Goal: Register for event/course

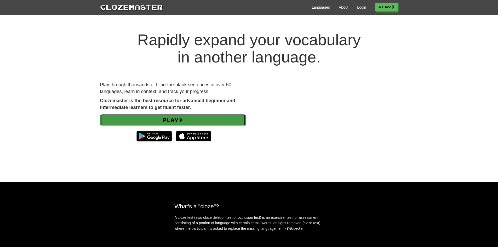
click at [166, 117] on link "Play" at bounding box center [172, 120] width 145 height 12
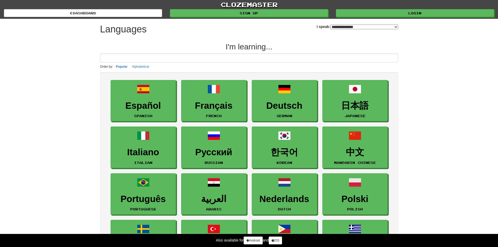
select select "*******"
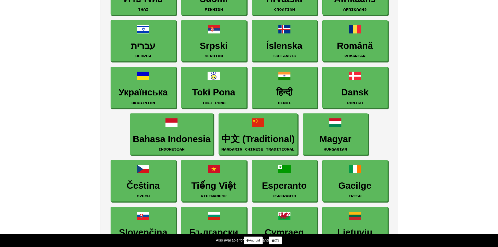
scroll to position [209, 0]
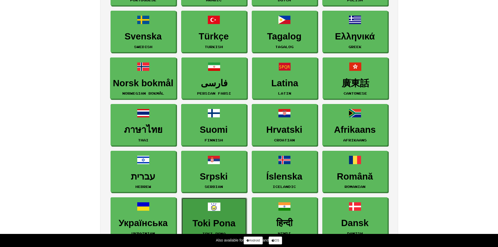
click at [220, 200] on link "Toki Pona Toki Pona" at bounding box center [213, 219] width 65 height 42
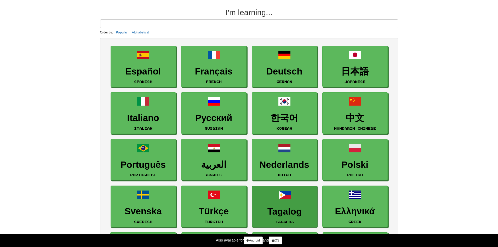
scroll to position [0, 0]
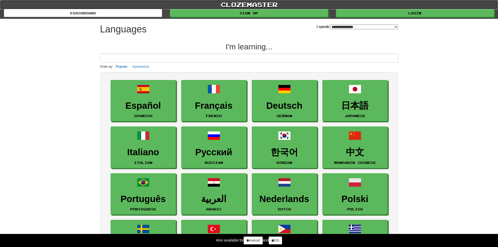
click at [232, 5] on link "clozemaster" at bounding box center [249, 4] width 498 height 9
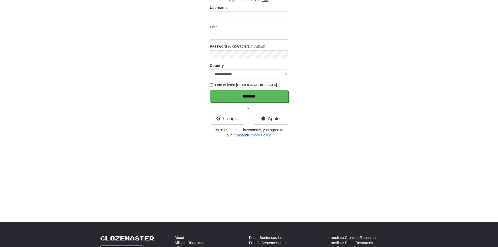
scroll to position [78, 0]
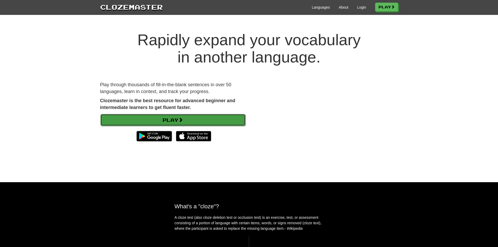
click at [123, 120] on link "Play" at bounding box center [172, 120] width 145 height 12
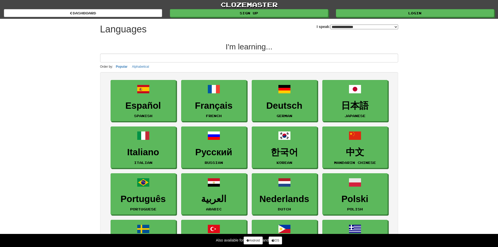
select select "*******"
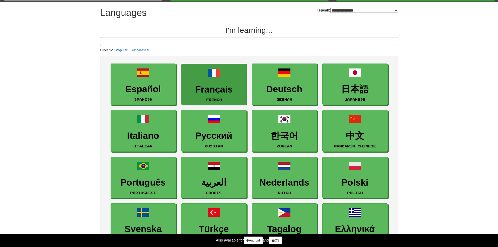
scroll to position [78, 0]
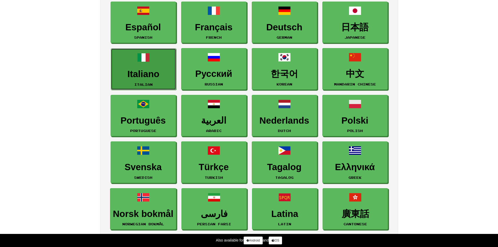
click at [131, 65] on link "Italiano Italian" at bounding box center [143, 69] width 65 height 42
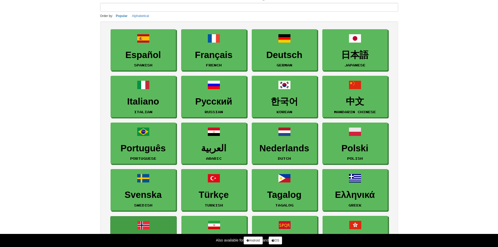
scroll to position [0, 0]
